Goal: Task Accomplishment & Management: Use online tool/utility

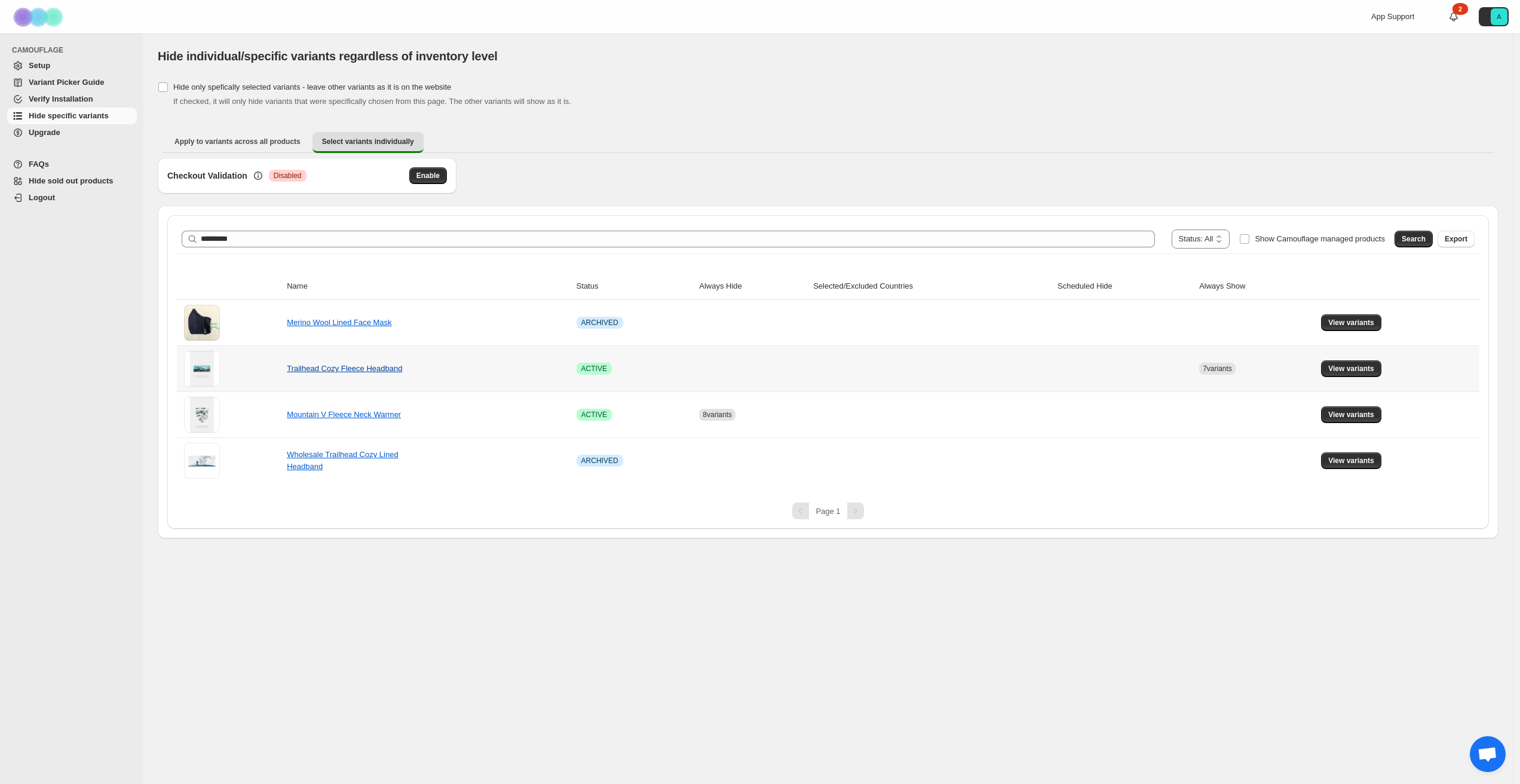
click at [333, 364] on link "Trailhead Cozy Fleece Headband" at bounding box center [344, 368] width 116 height 9
click at [1344, 370] on span "View variants" at bounding box center [1351, 368] width 46 height 9
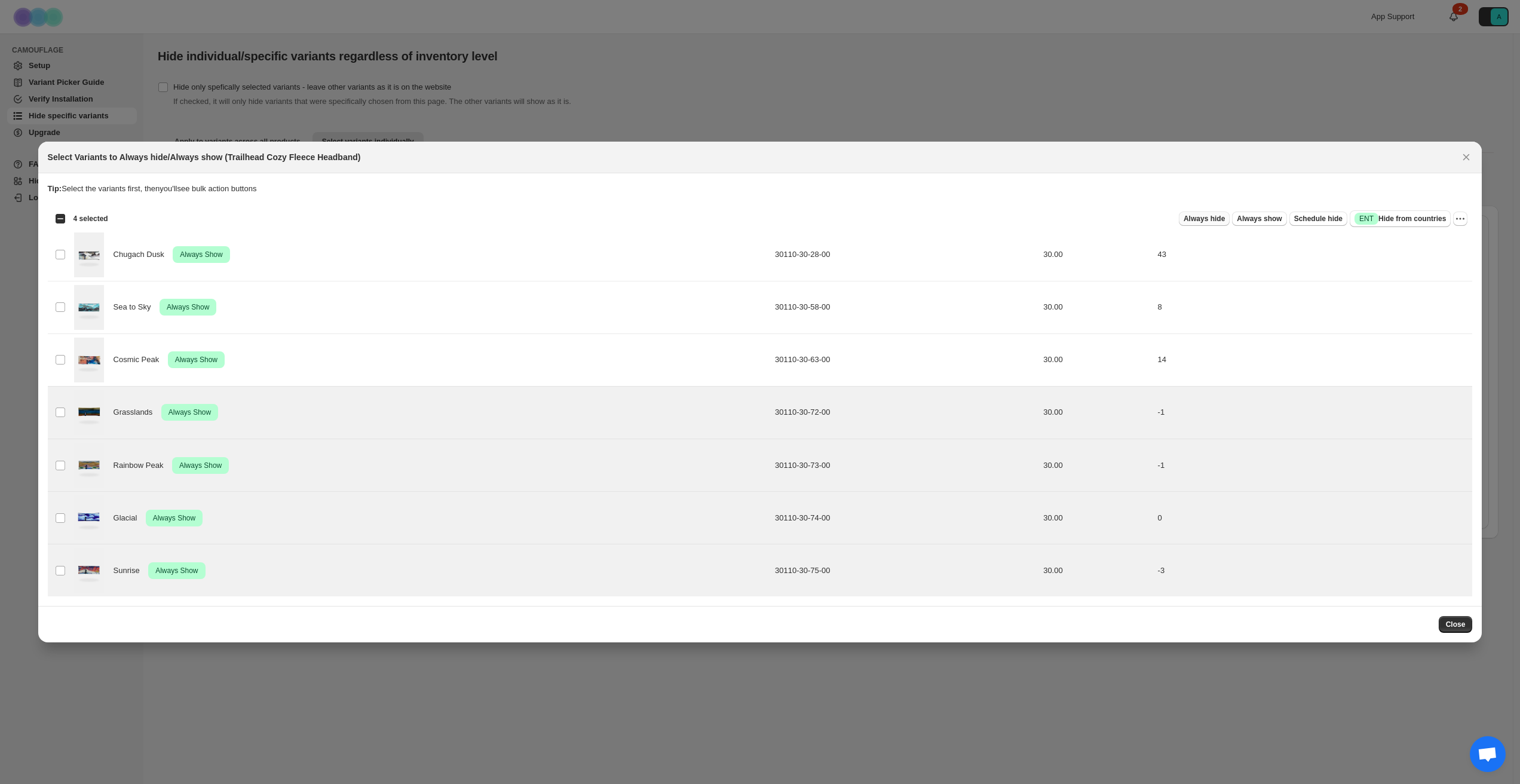
click at [1207, 221] on span "Always hide" at bounding box center [1205, 219] width 41 height 9
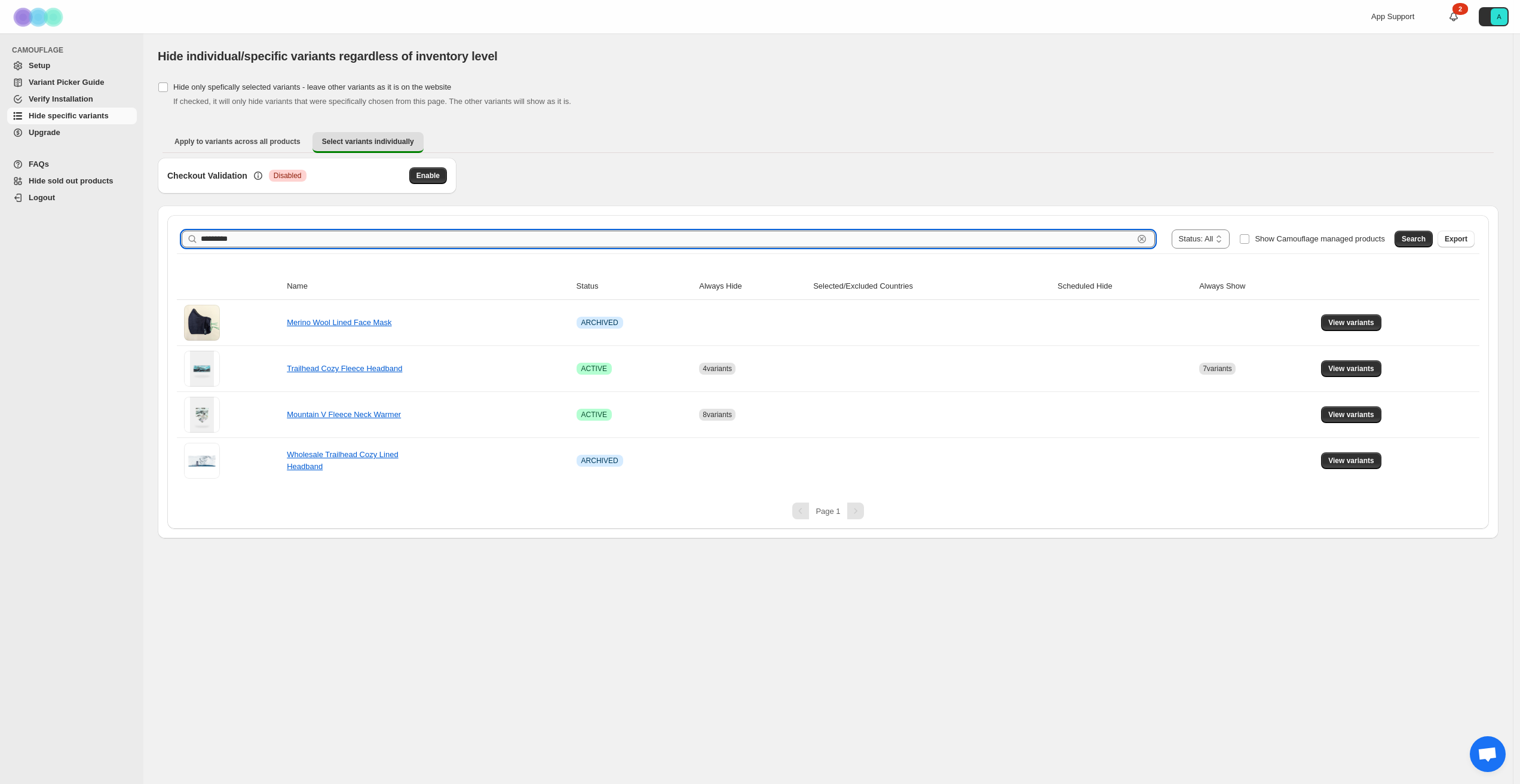
click at [284, 243] on input "*********" at bounding box center [666, 239] width 932 height 17
type input "**********"
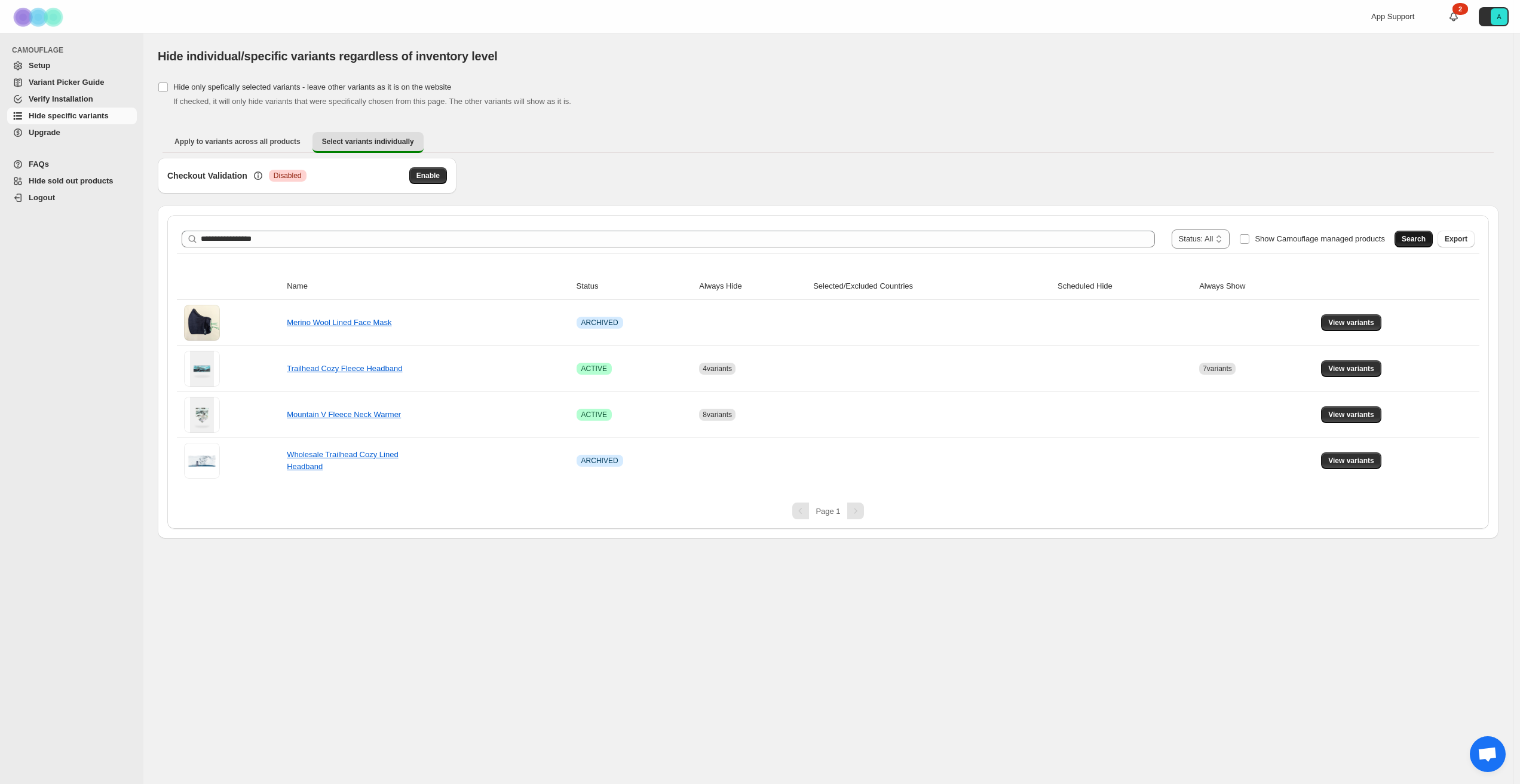
click at [1409, 239] on span "Search" at bounding box center [1414, 239] width 24 height 9
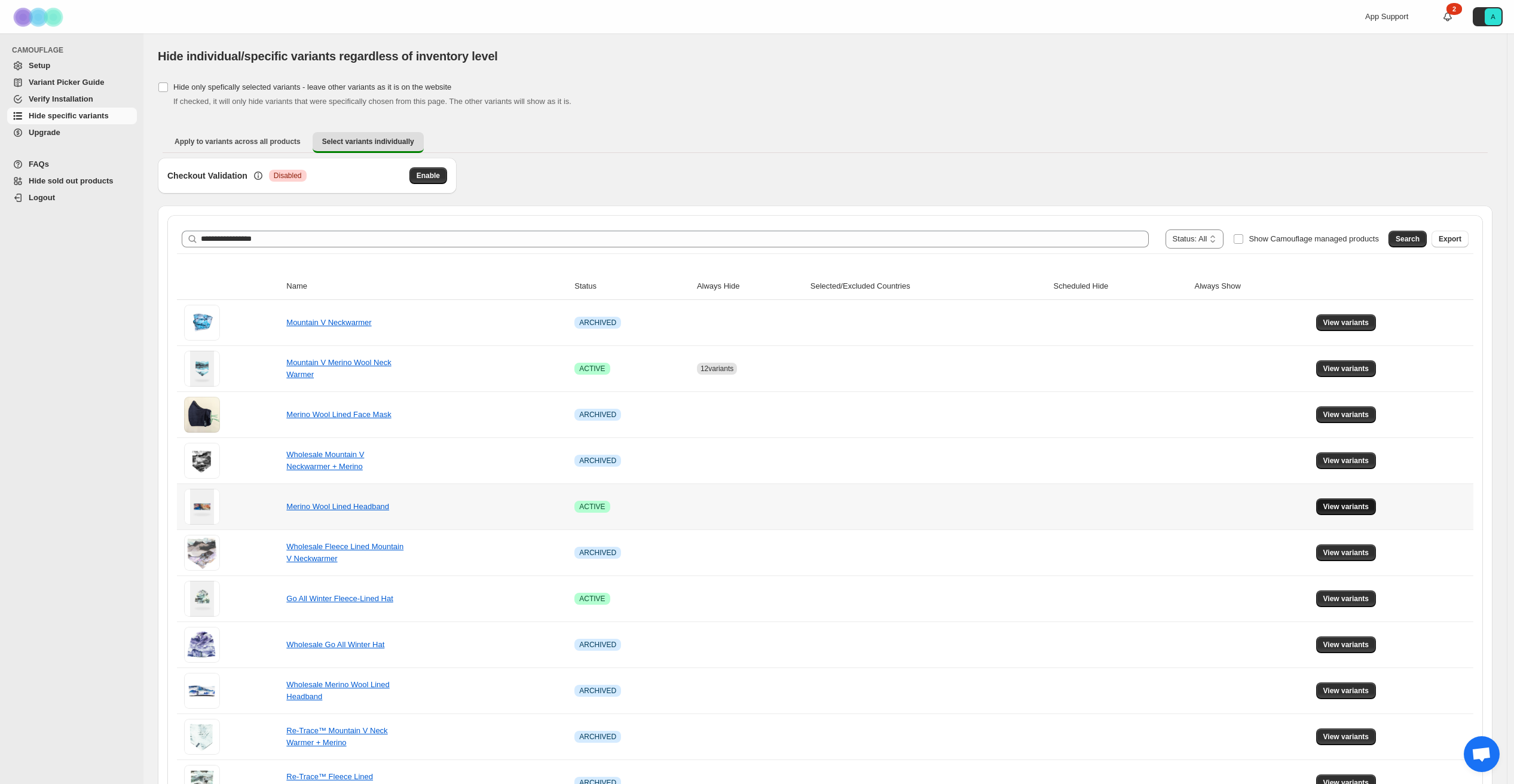
click at [1348, 503] on span "View variants" at bounding box center [1346, 507] width 46 height 9
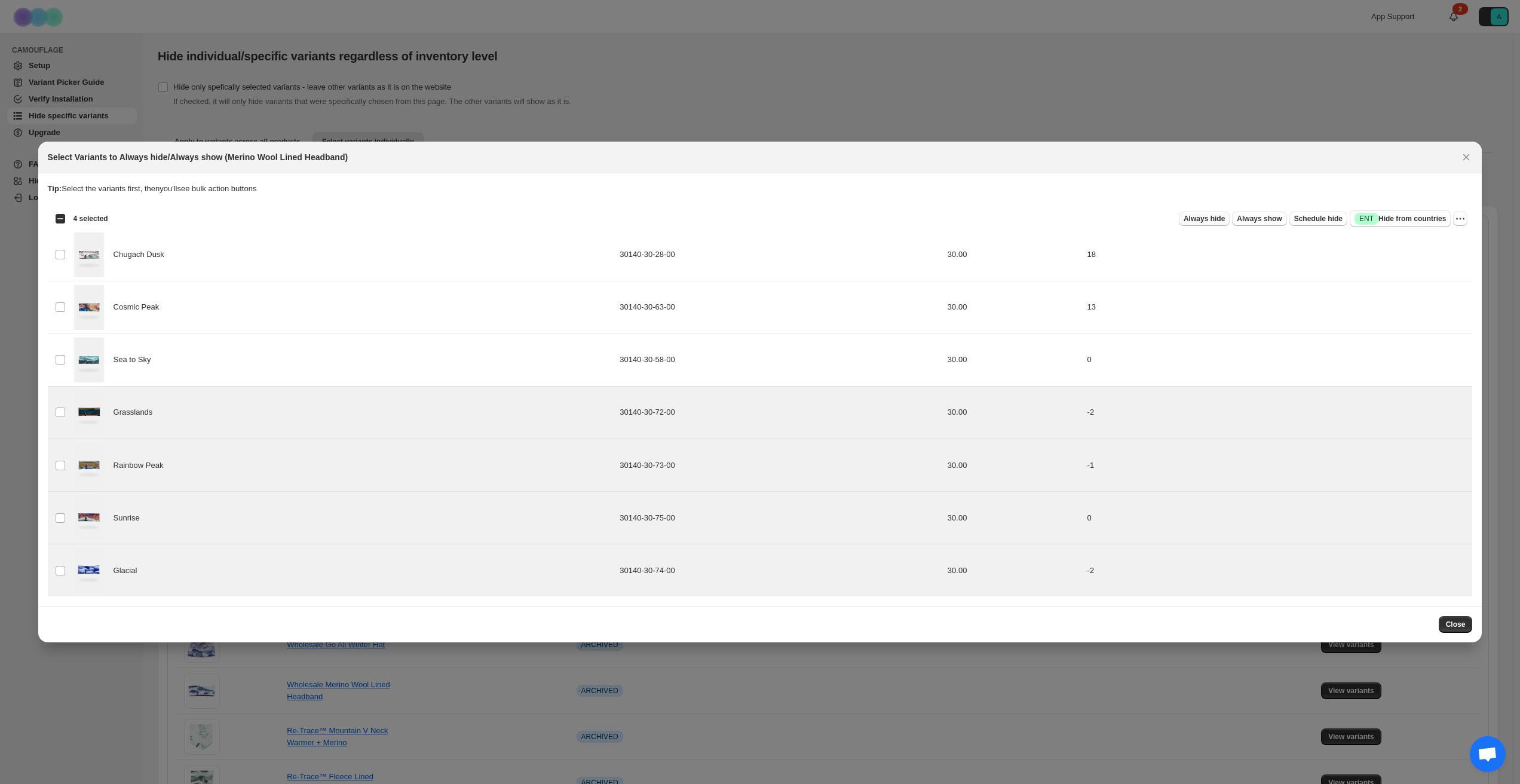
click at [1201, 217] on span "Always hide" at bounding box center [1205, 219] width 41 height 9
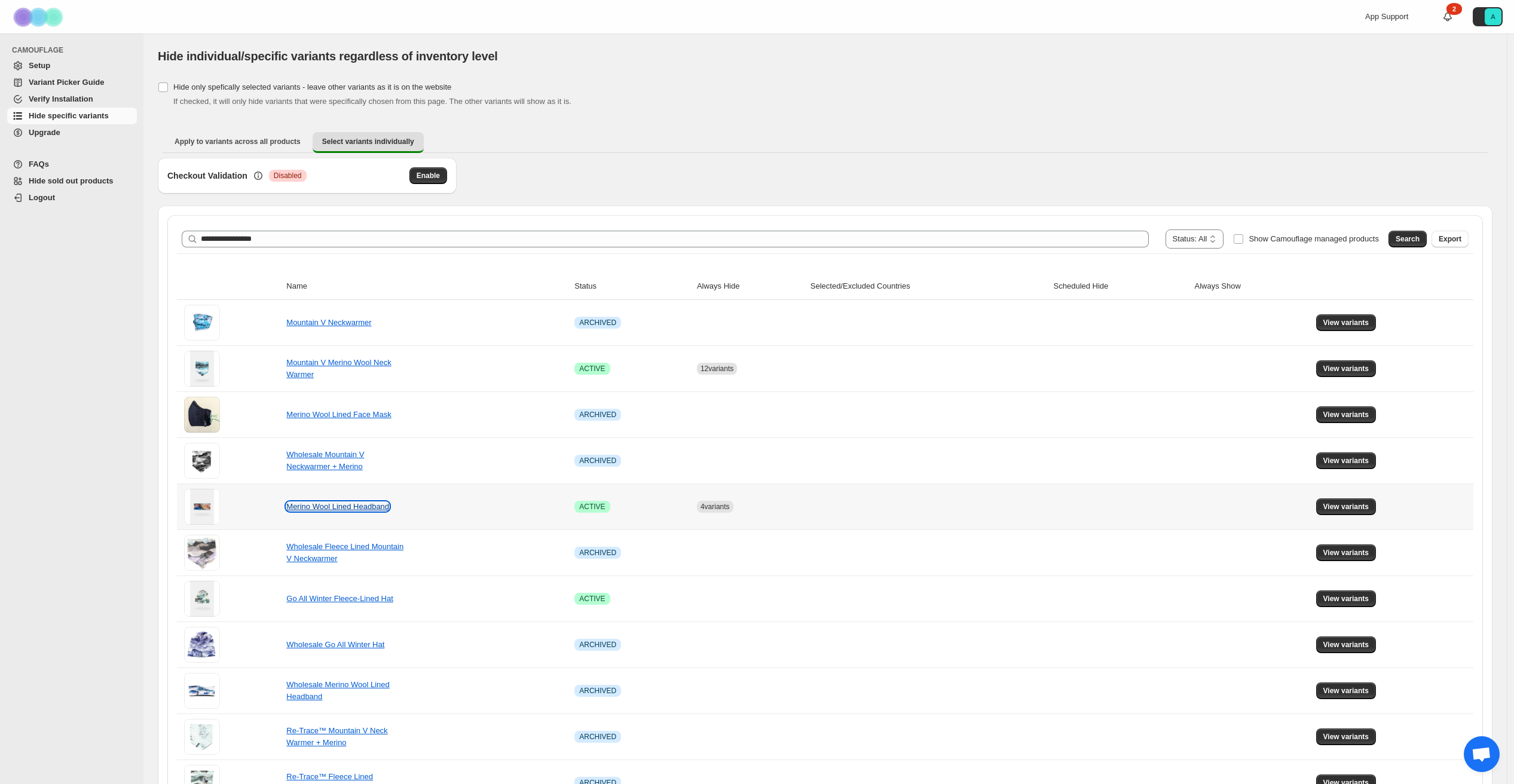
click at [339, 509] on link "Merino Wool Lined Headband" at bounding box center [338, 506] width 103 height 9
click at [338, 547] on link "Wholesale Fleece Lined Mountain V Neckwarmer" at bounding box center [344, 552] width 117 height 21
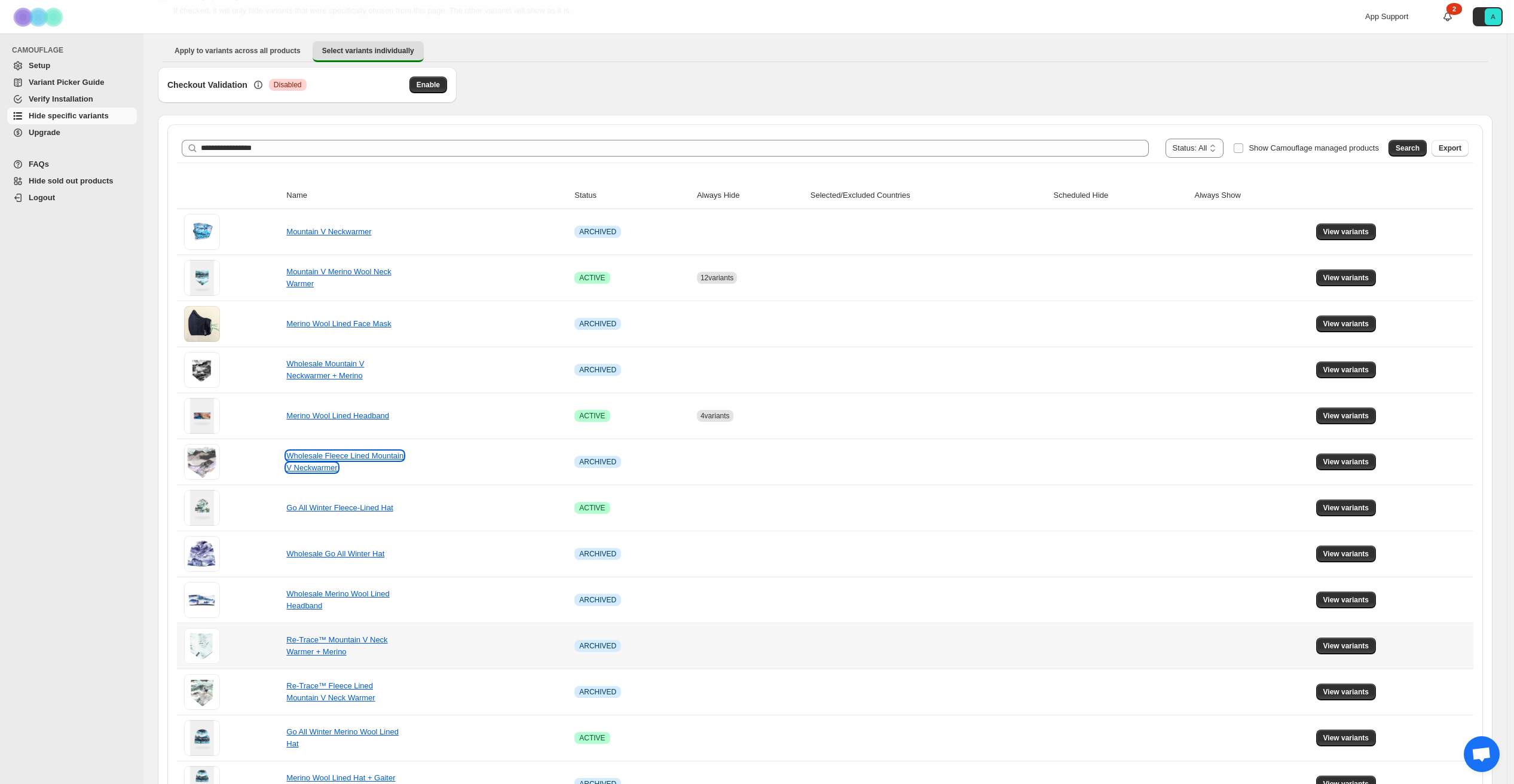
scroll to position [41, 0]
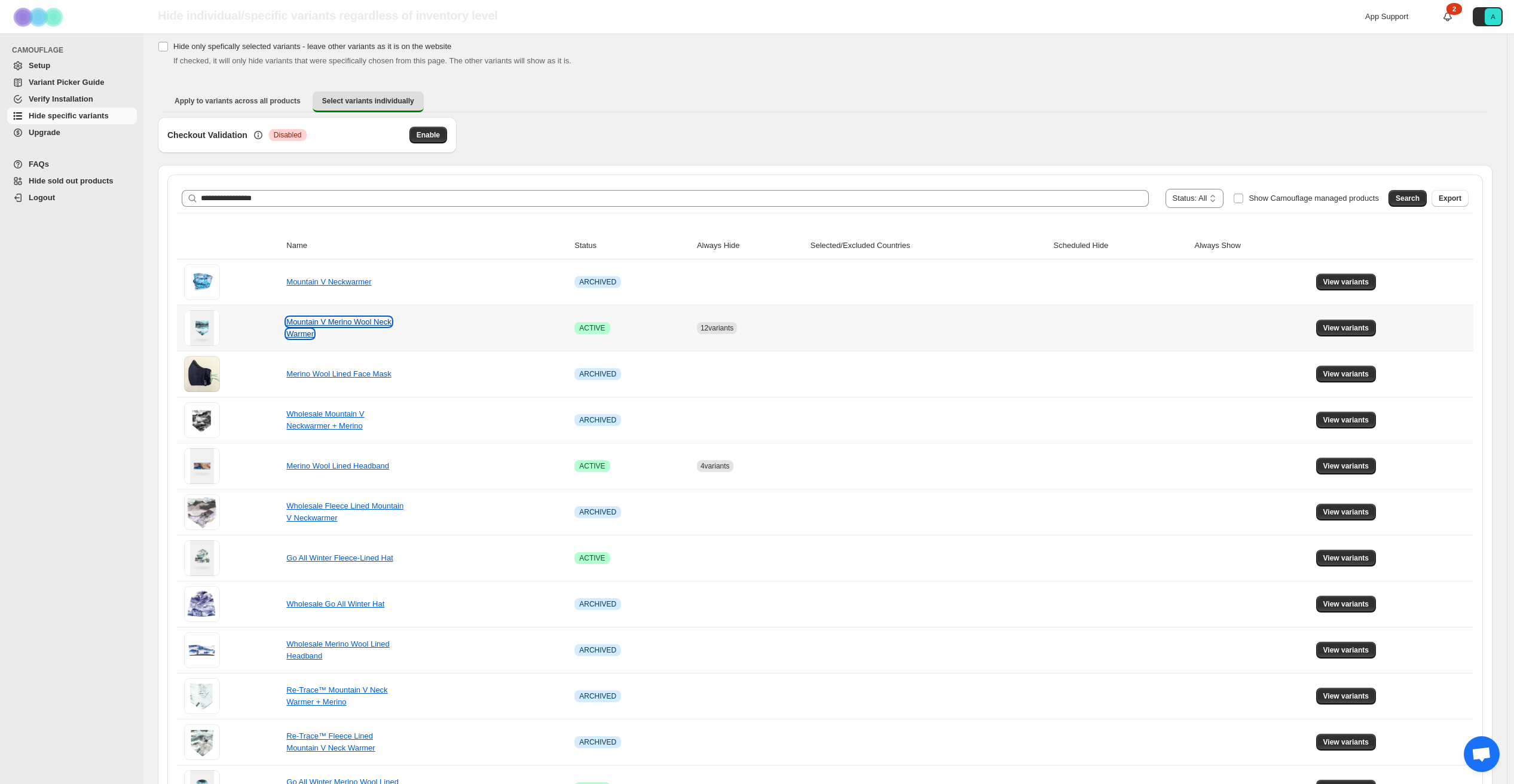
click at [324, 320] on link "Mountain V Merino Wool Neck Warmer" at bounding box center [338, 328] width 104 height 21
